Goal: Register for event/course

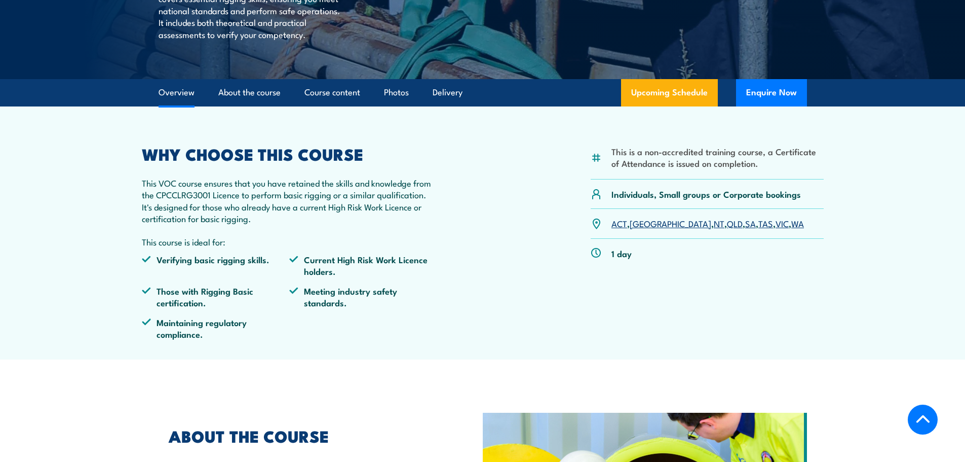
scroll to position [203, 0]
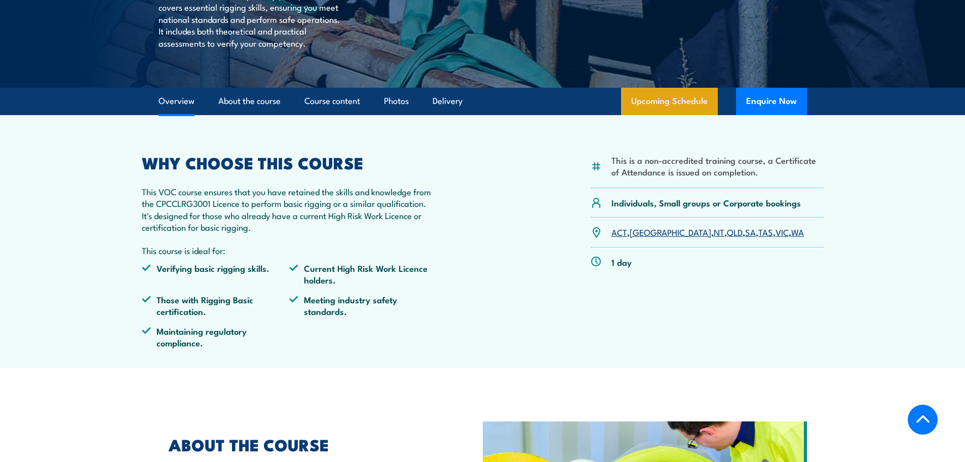
click at [668, 94] on link "Upcoming Schedule" at bounding box center [669, 101] width 97 height 27
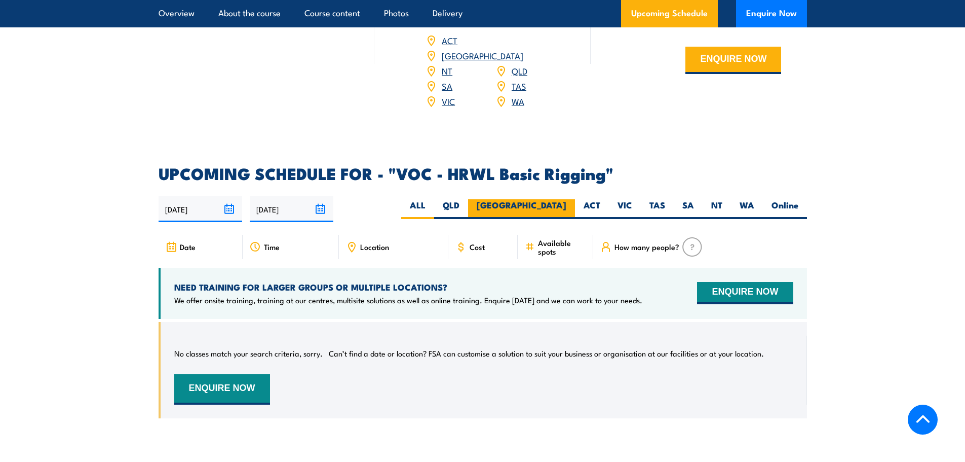
scroll to position [1368, 0]
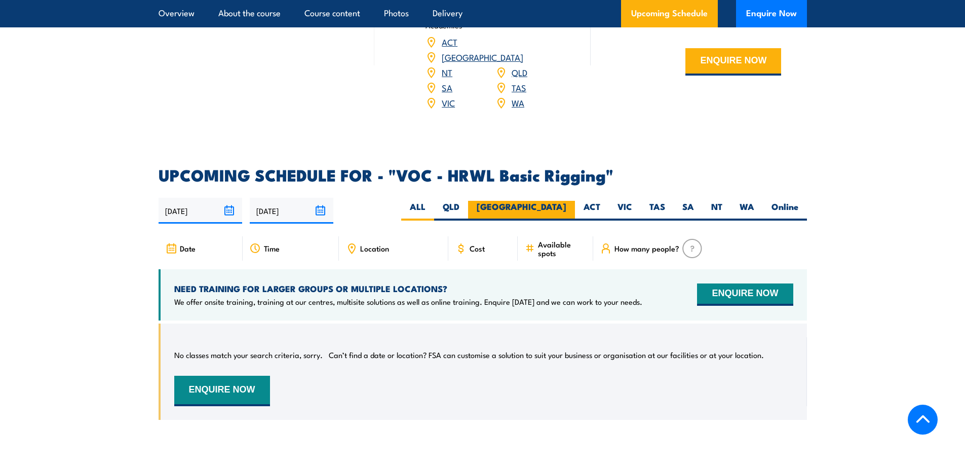
click at [553, 201] on label "[GEOGRAPHIC_DATA]" at bounding box center [521, 211] width 107 height 20
click at [567, 201] on input "[GEOGRAPHIC_DATA]" at bounding box center [570, 204] width 7 height 7
radio input "true"
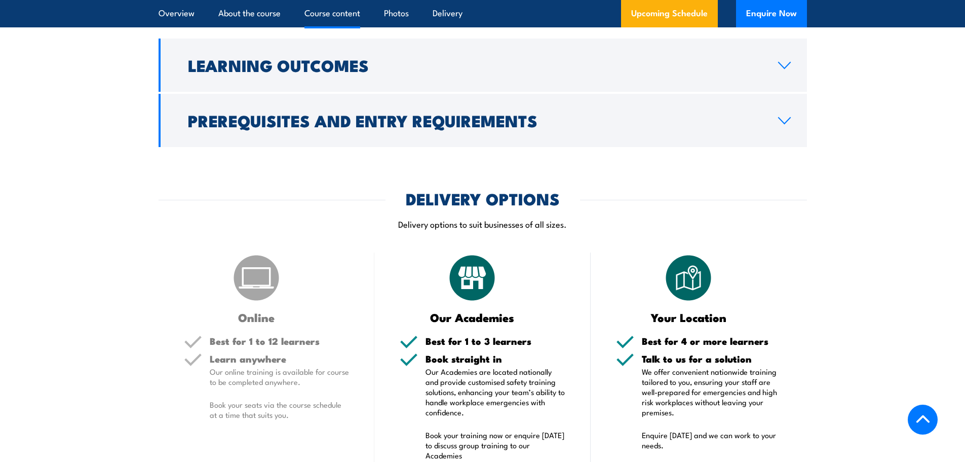
scroll to position [811, 0]
